Goal: Check status: Check status

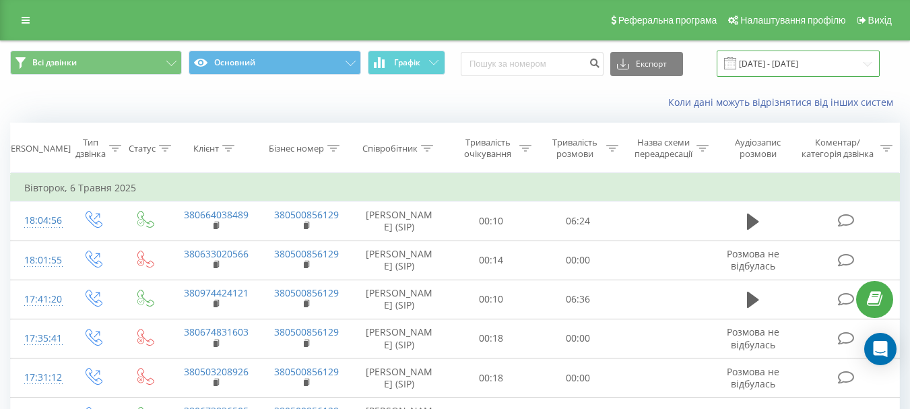
click at [797, 57] on input "[DATE] - [DATE]" at bounding box center [798, 64] width 163 height 26
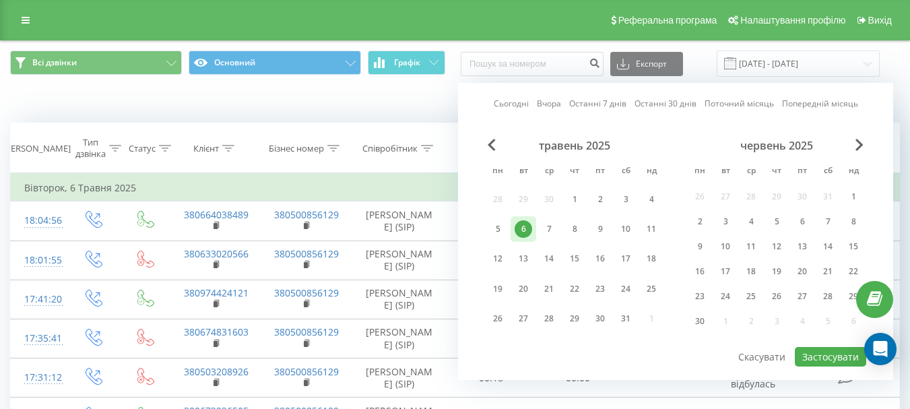
click at [852, 143] on div "червень 2025" at bounding box center [776, 145] width 179 height 13
click at [856, 145] on span "Next Month" at bounding box center [859, 145] width 8 height 12
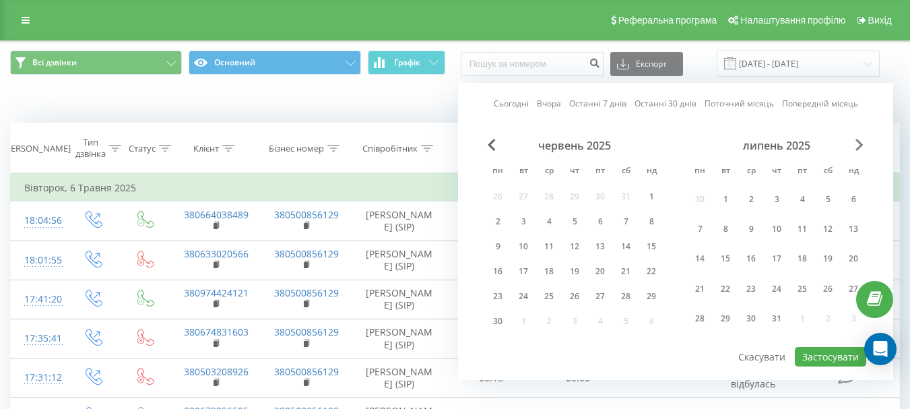
click at [856, 145] on span "Next Month" at bounding box center [859, 145] width 8 height 12
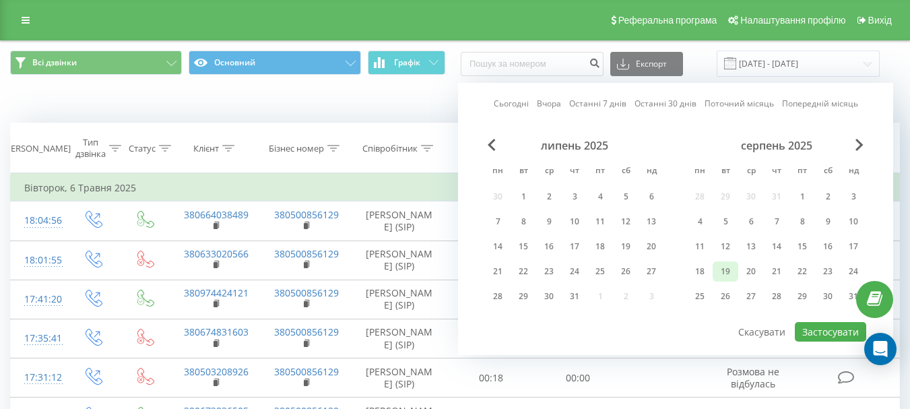
click at [728, 265] on div "19" at bounding box center [726, 272] width 18 height 18
click at [822, 327] on button "Застосувати" at bounding box center [830, 332] width 71 height 20
type input "[DATE] - [DATE]"
